Goal: Task Accomplishment & Management: Use online tool/utility

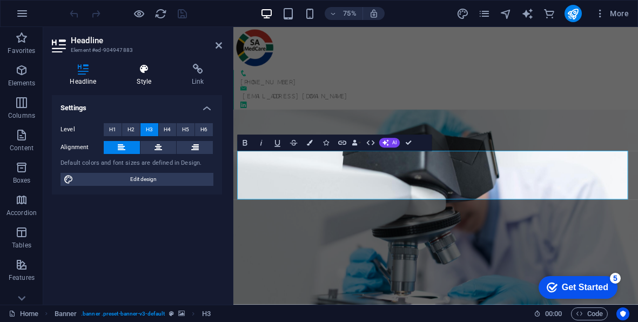
click at [146, 71] on icon at bounding box center [144, 69] width 51 height 11
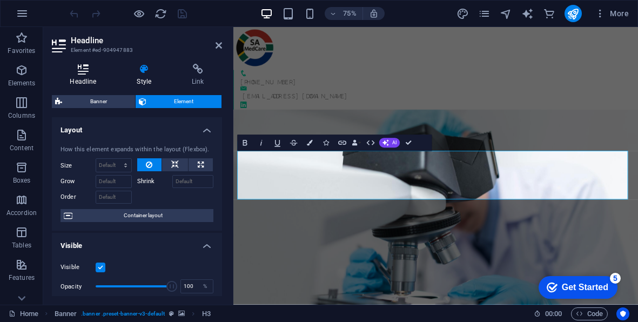
click at [85, 74] on icon at bounding box center [83, 69] width 63 height 11
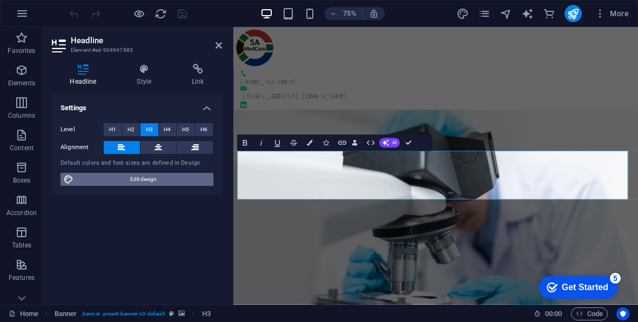
click at [113, 182] on span "Edit design" at bounding box center [144, 179] width 134 height 13
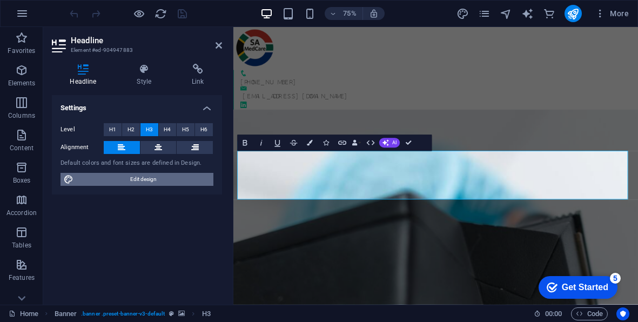
select select "rem"
select select "300"
select select "px"
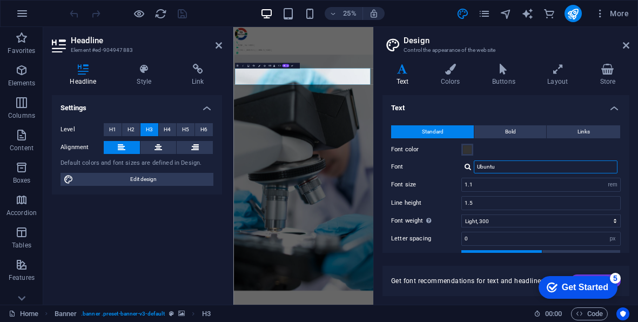
click at [499, 164] on input "Ubuntu" at bounding box center [546, 167] width 144 height 13
type input "U"
type input "Gauge"
drag, startPoint x: 499, startPoint y: 164, endPoint x: 524, endPoint y: 148, distance: 29.4
click at [524, 148] on div "Font color" at bounding box center [506, 149] width 230 height 13
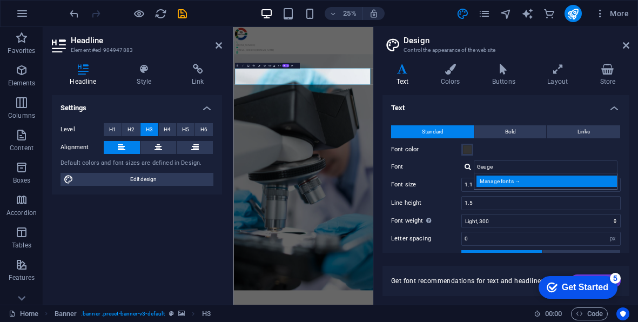
click at [509, 182] on div "Manage fonts →" at bounding box center [548, 181] width 143 height 11
select select "popularity"
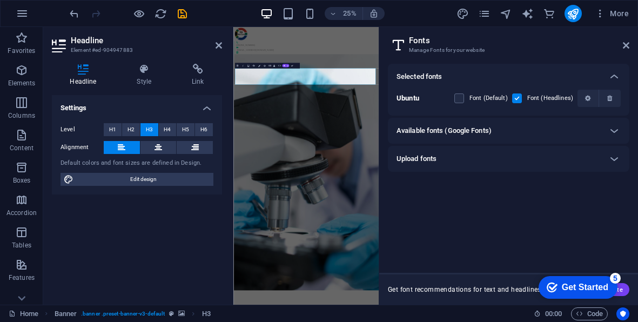
click at [493, 136] on div "Available fonts (Google Fonts)" at bounding box center [499, 130] width 205 height 13
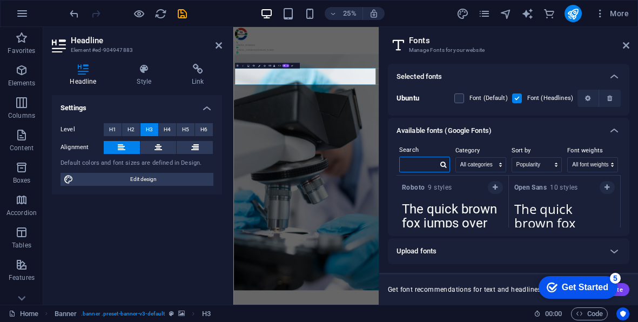
click at [436, 163] on input "text" at bounding box center [419, 164] width 38 height 14
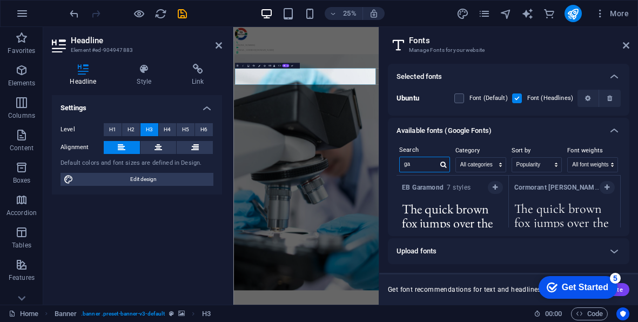
type input "g"
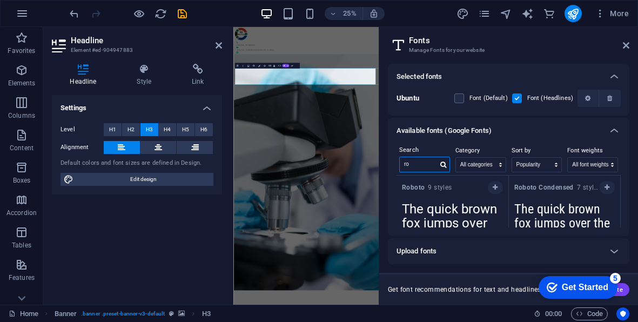
type input "r"
click at [628, 44] on icon at bounding box center [626, 45] width 6 height 9
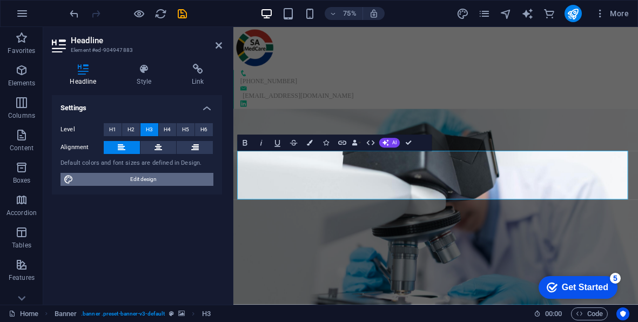
click at [110, 177] on span "Edit design" at bounding box center [144, 179] width 134 height 13
select select "rem"
select select "300"
select select "px"
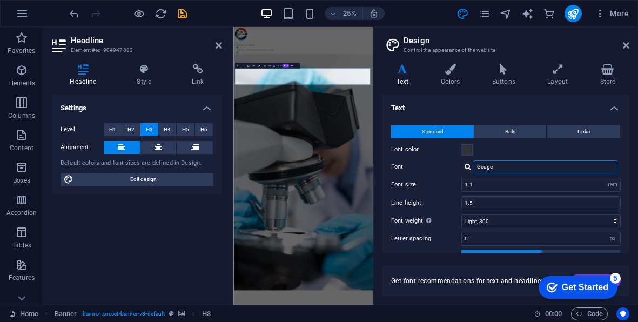
drag, startPoint x: 498, startPoint y: 164, endPoint x: 472, endPoint y: 163, distance: 26.0
click at [472, 163] on div "Gauge Manage fonts →" at bounding box center [541, 167] width 159 height 13
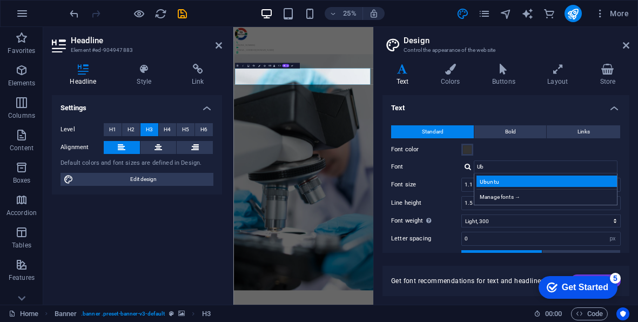
click at [491, 179] on div "Ubuntu" at bounding box center [548, 181] width 143 height 11
type input "Ubuntu"
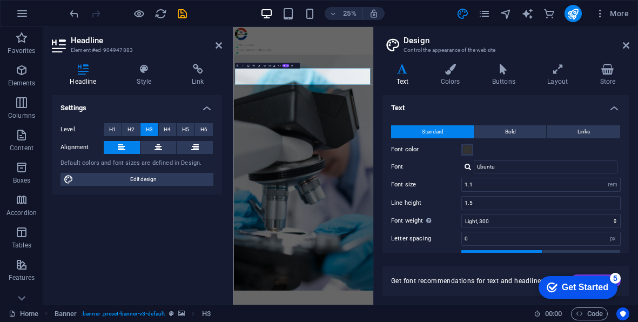
click at [630, 43] on aside "Design Control the appearance of the website Variants Text Colors Buttons Layou…" at bounding box center [505, 166] width 265 height 278
click at [625, 44] on icon at bounding box center [626, 45] width 6 height 9
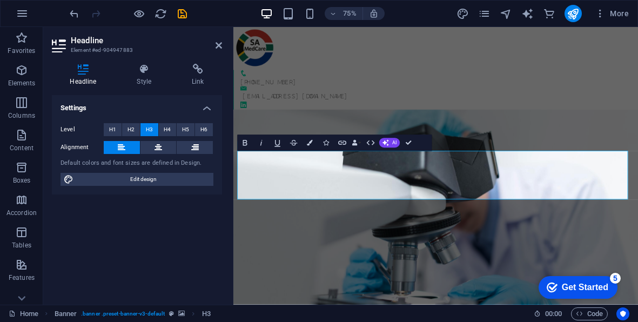
click at [451, 305] on figure at bounding box center [503, 294] width 540 height 315
